Goal: Use online tool/utility: Utilize a website feature to perform a specific function

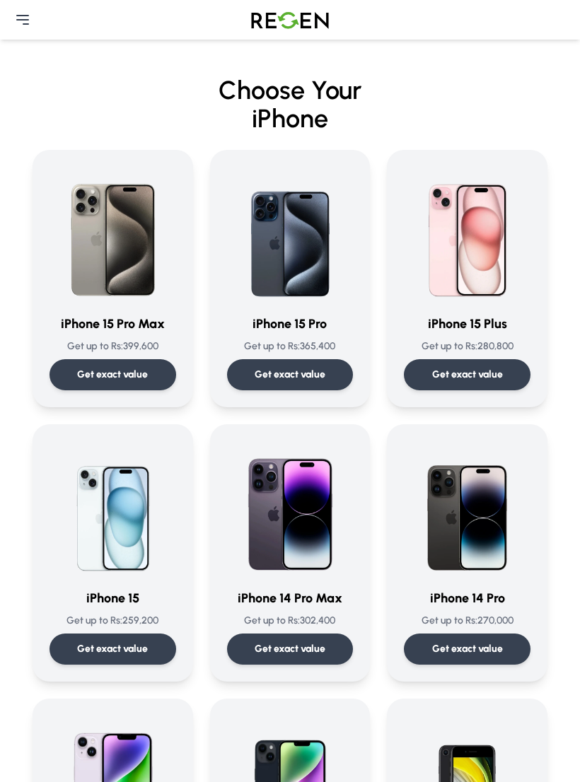
click at [307, 382] on p "Get exact value" at bounding box center [289, 375] width 71 height 14
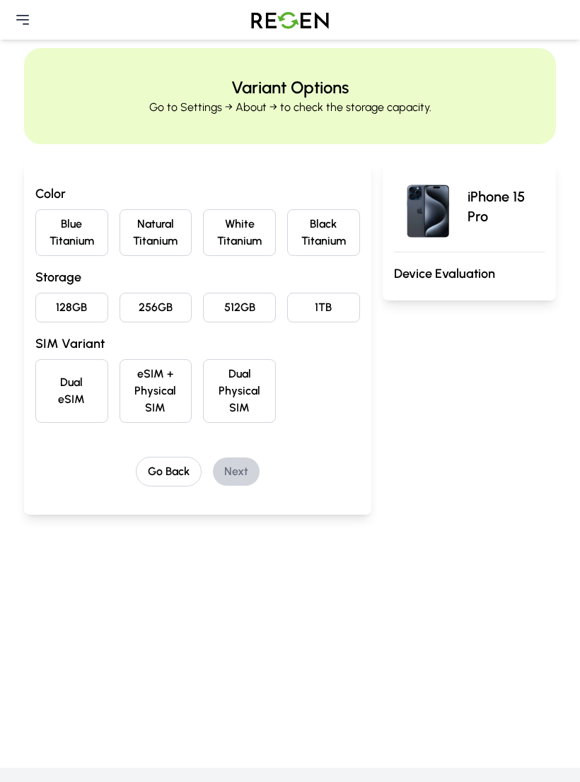
click at [239, 228] on button "White Titanium" at bounding box center [239, 232] width 73 height 47
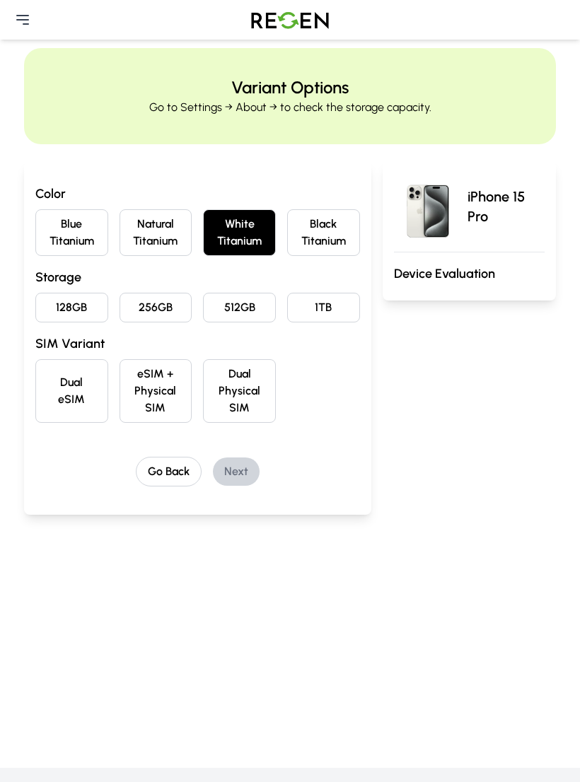
click at [163, 233] on button "Natural Titanium" at bounding box center [155, 232] width 73 height 47
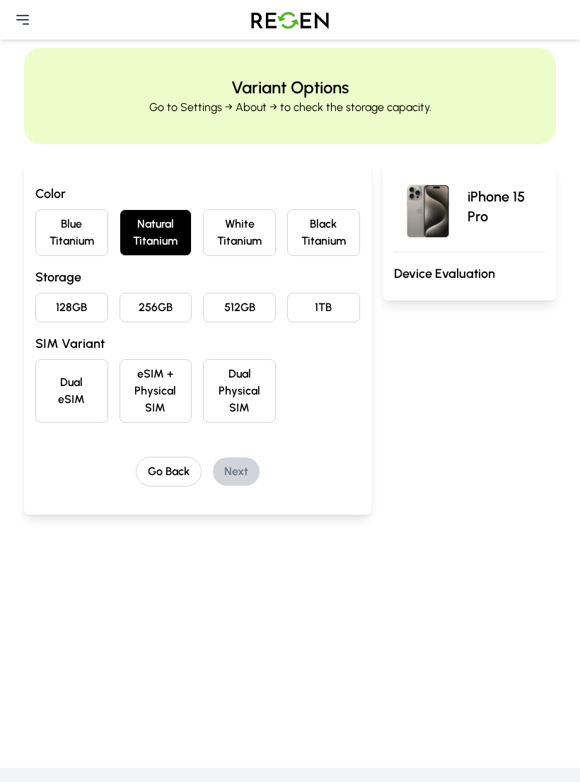
click at [225, 237] on button "White Titanium" at bounding box center [239, 232] width 73 height 47
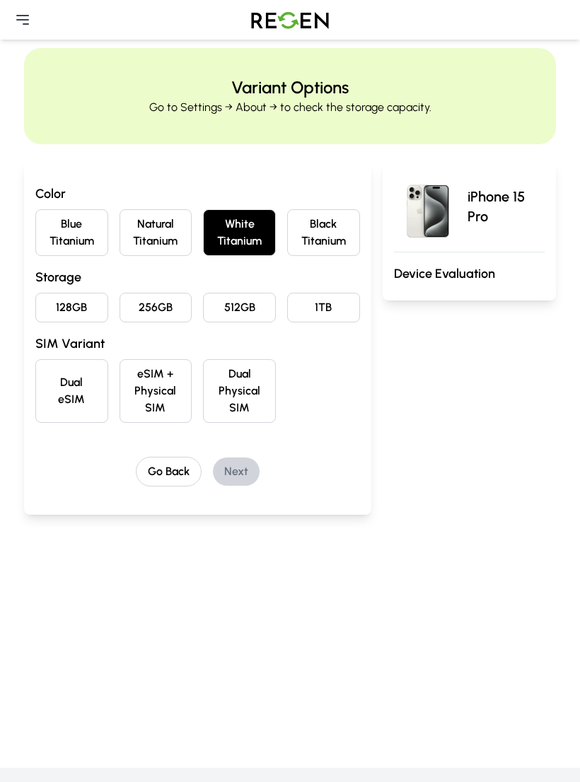
click at [86, 306] on button "128GB" at bounding box center [71, 308] width 73 height 30
click at [166, 380] on button "eSIM + Physical SIM" at bounding box center [155, 391] width 73 height 64
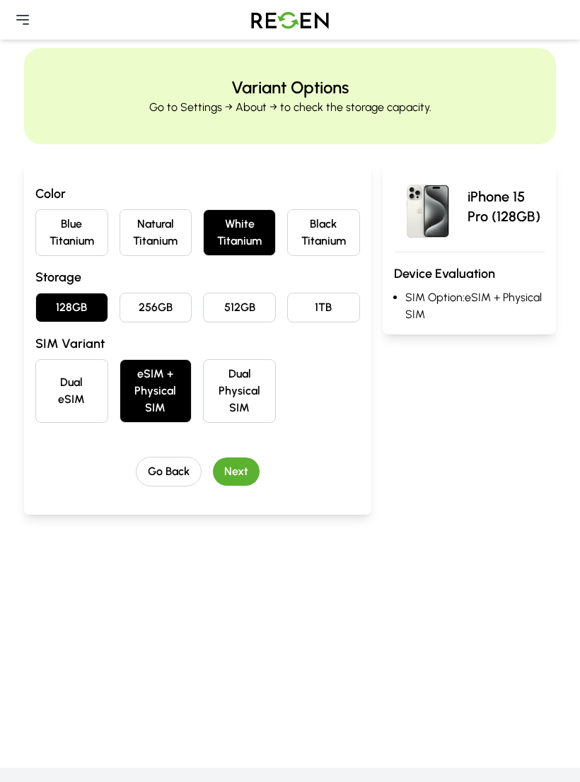
click at [232, 462] on button "Next" at bounding box center [236, 471] width 47 height 28
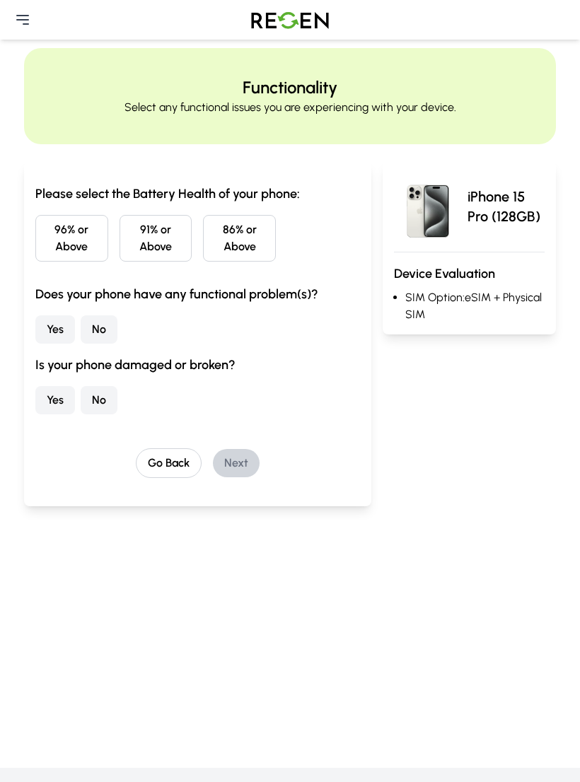
click at [95, 234] on button "96% or Above" at bounding box center [71, 238] width 73 height 47
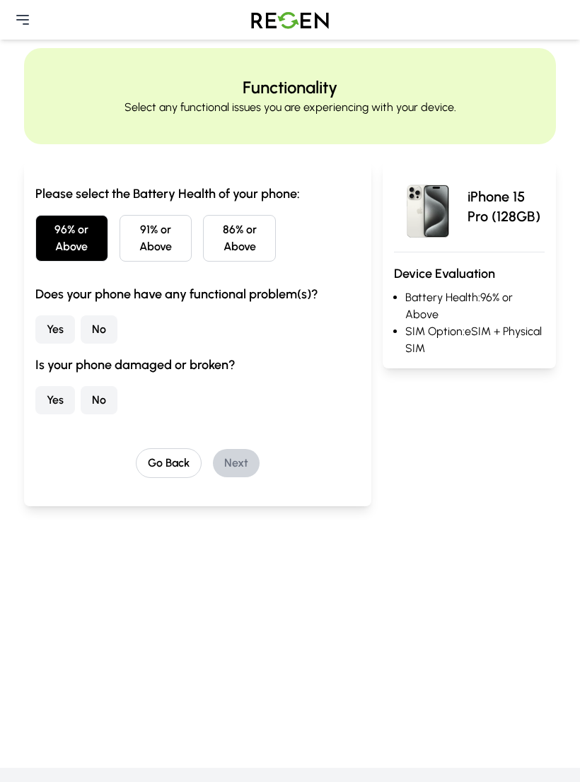
click at [101, 332] on button "No" at bounding box center [99, 329] width 37 height 28
click at [90, 396] on button "No" at bounding box center [99, 400] width 37 height 28
click at [222, 459] on button "Next" at bounding box center [236, 463] width 47 height 28
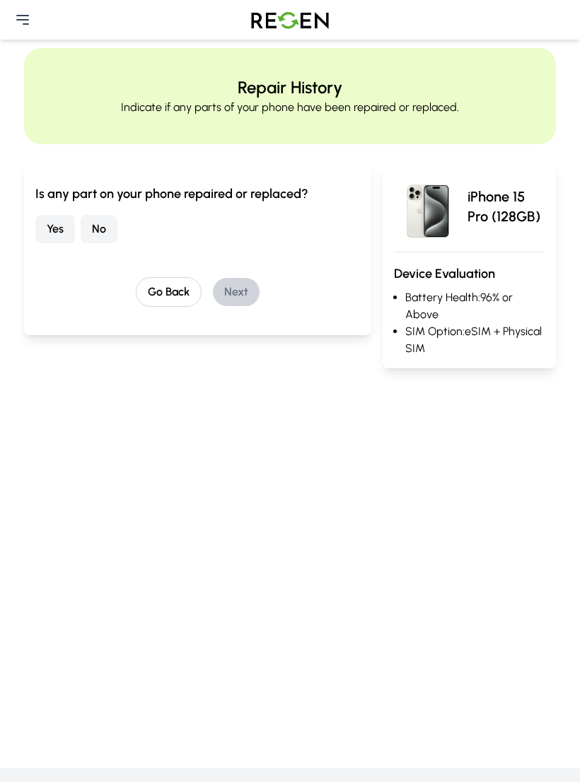
click at [91, 241] on button "No" at bounding box center [99, 229] width 37 height 28
click at [233, 296] on button "Next" at bounding box center [236, 292] width 47 height 28
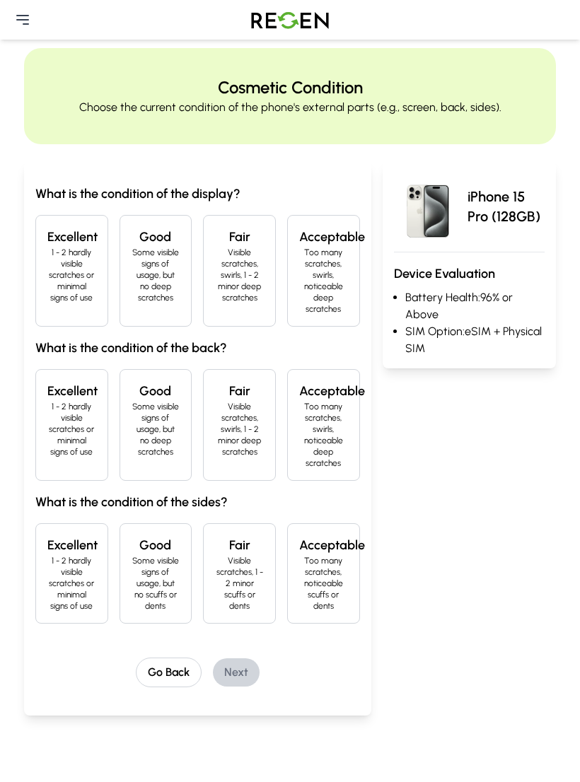
click at [78, 265] on p "1 - 2 hardly visible scratches or minimal signs of use" at bounding box center [71, 275] width 49 height 57
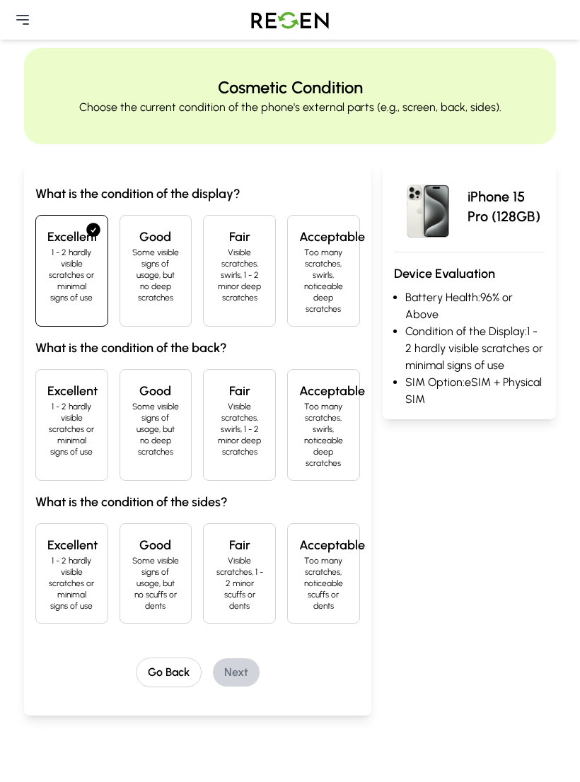
click at [75, 406] on p "1 - 2 hardly visible scratches or minimal signs of use" at bounding box center [71, 429] width 49 height 57
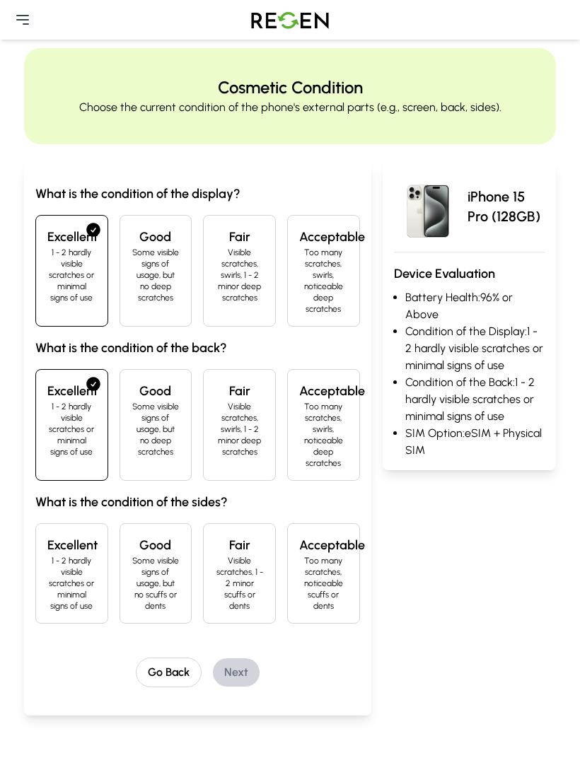
click at [68, 544] on h4 "Excellent" at bounding box center [71, 545] width 49 height 20
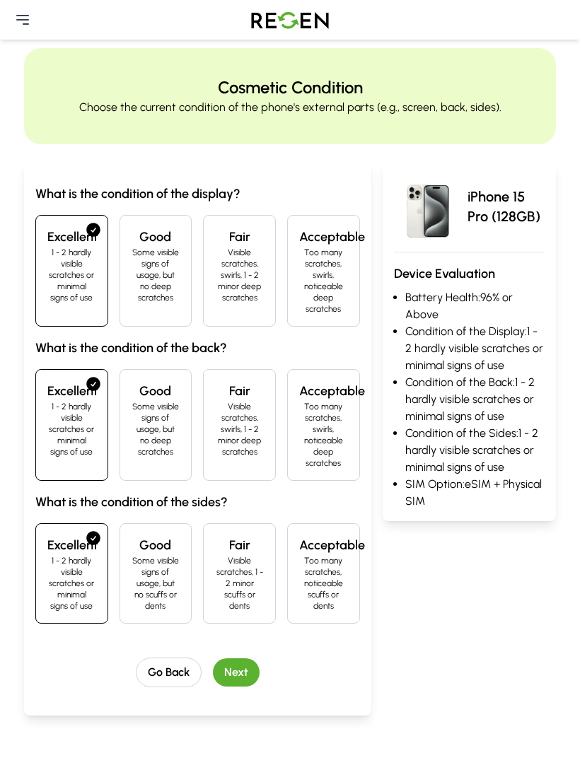
click at [225, 671] on button "Next" at bounding box center [236, 672] width 47 height 28
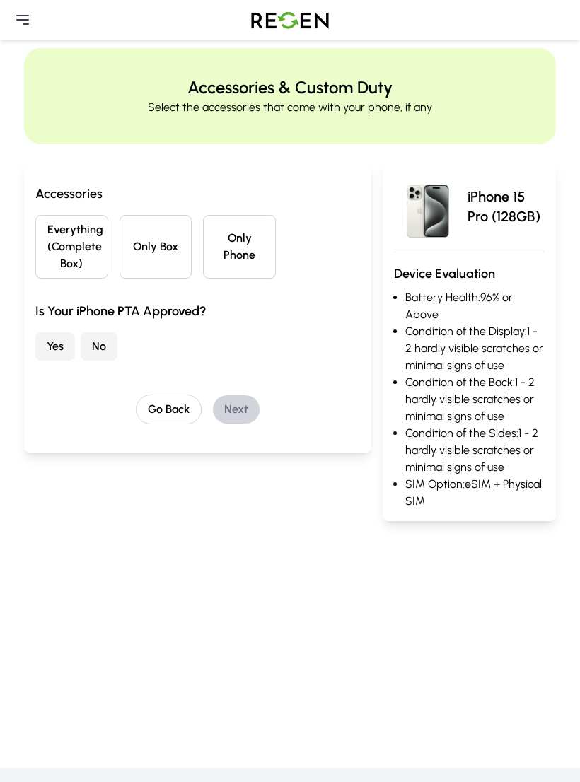
click at [52, 245] on button "Everything (Complete Box)" at bounding box center [71, 247] width 73 height 64
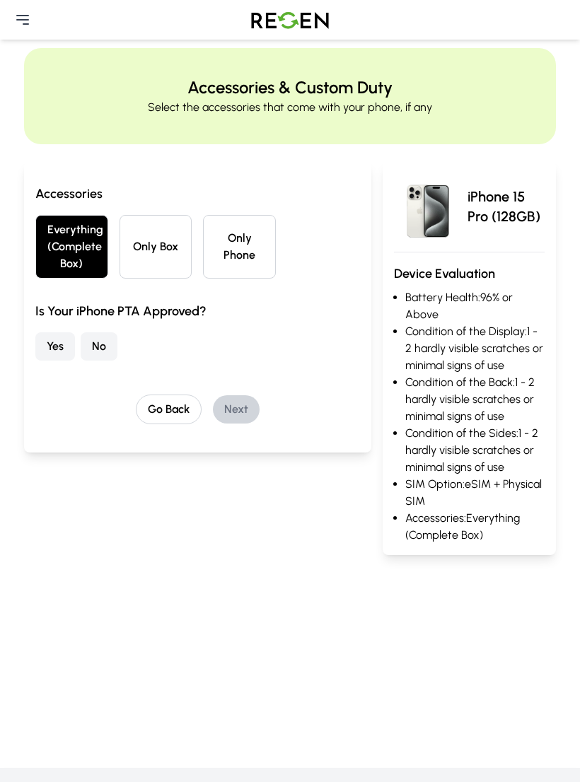
click at [54, 348] on button "Yes" at bounding box center [55, 346] width 40 height 28
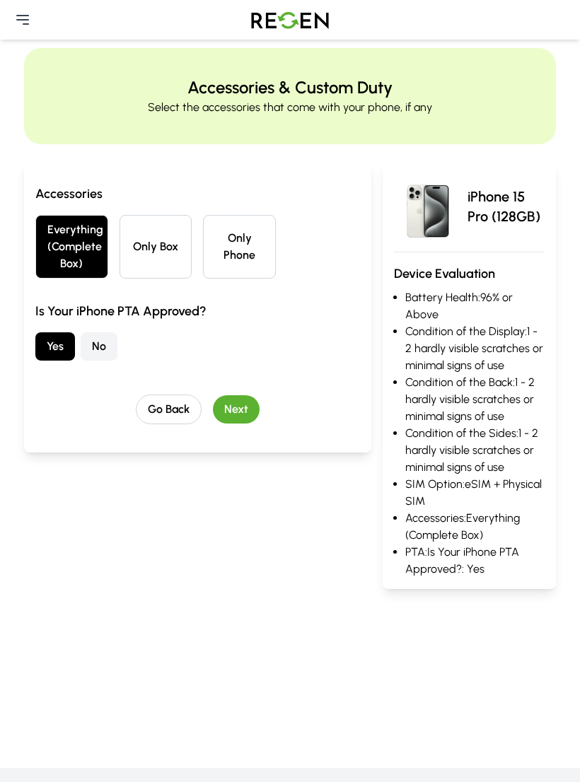
click at [221, 404] on button "Next" at bounding box center [236, 409] width 47 height 28
